Goal: Task Accomplishment & Management: Use online tool/utility

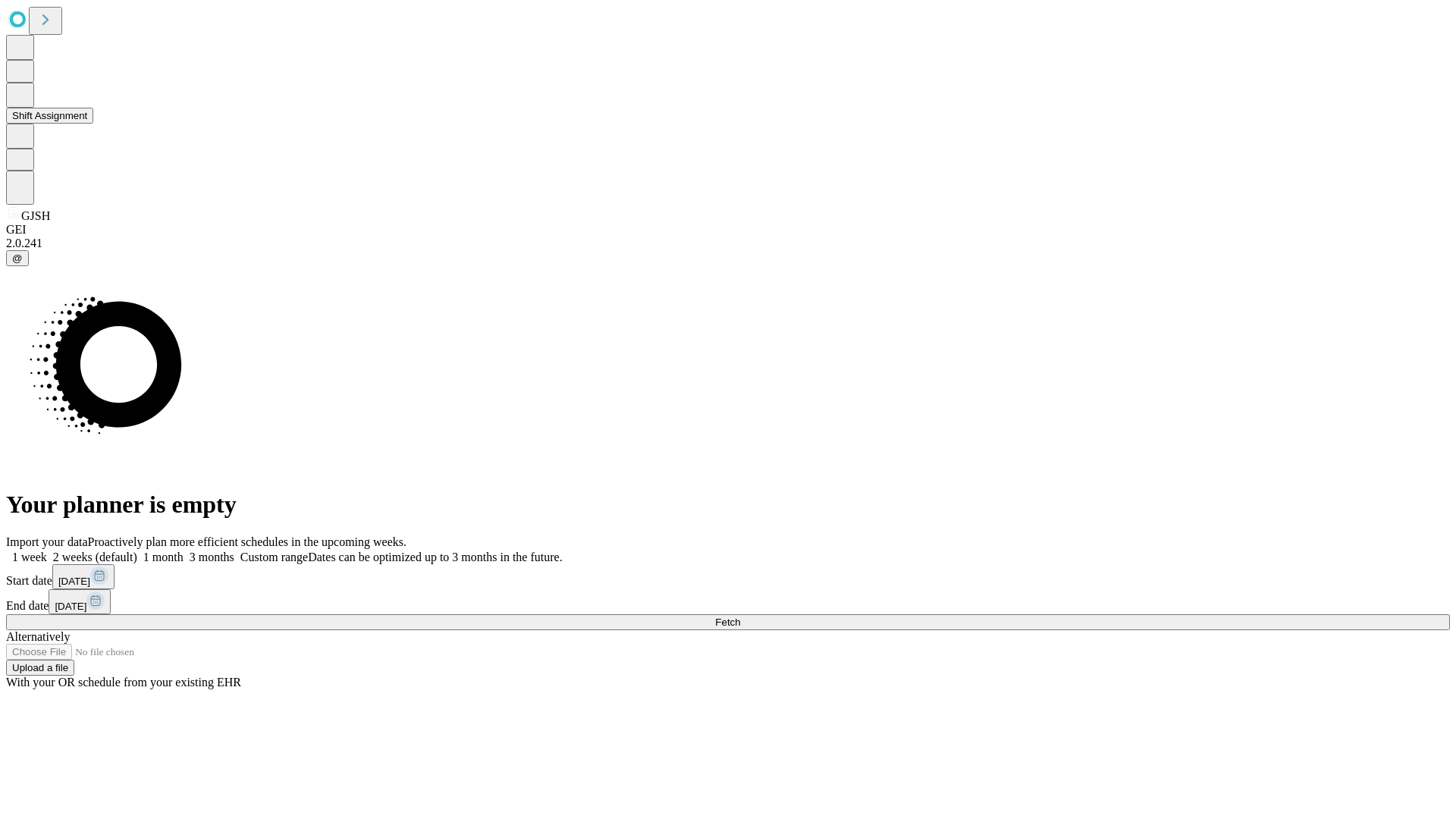
click at [93, 123] on button "Shift Assignment" at bounding box center [50, 116] width 88 height 16
